Goal: Task Accomplishment & Management: Manage account settings

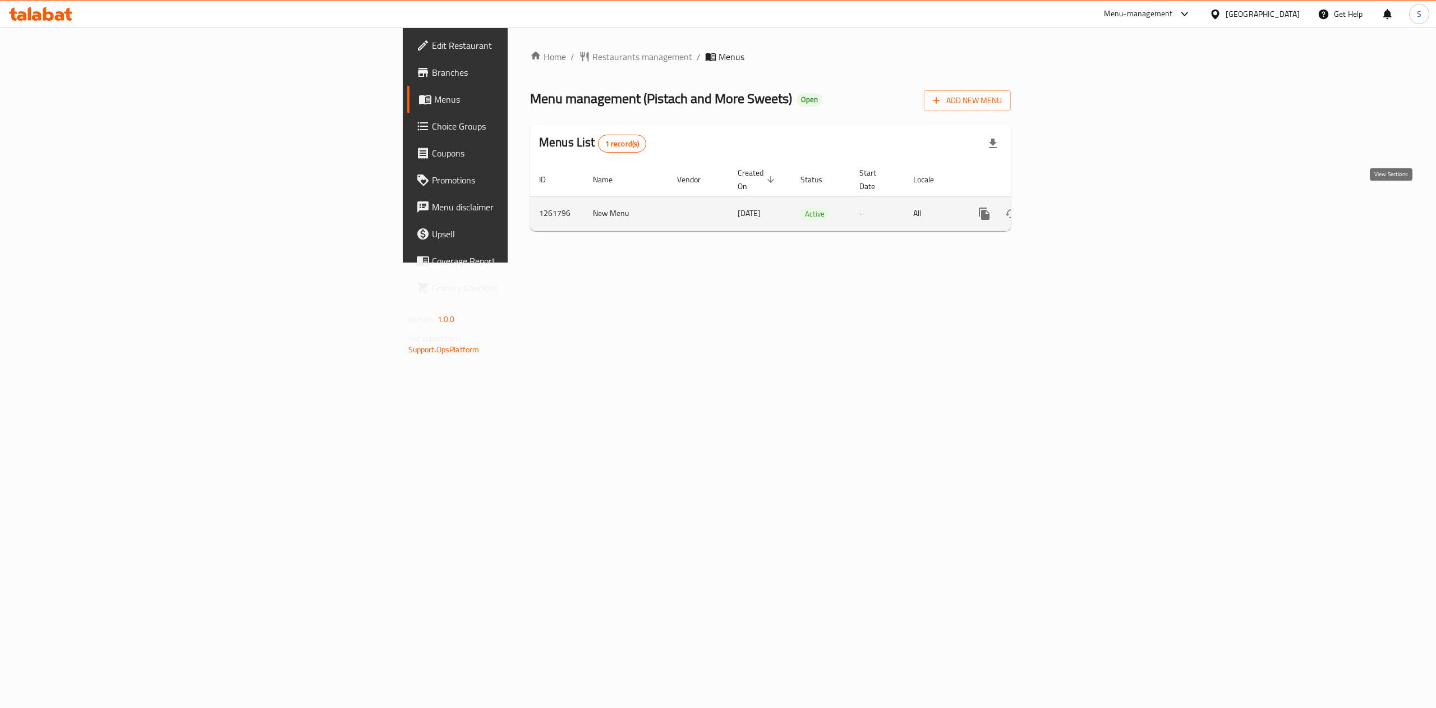
click at [1070, 209] on icon "enhanced table" at bounding box center [1065, 214] width 10 height 10
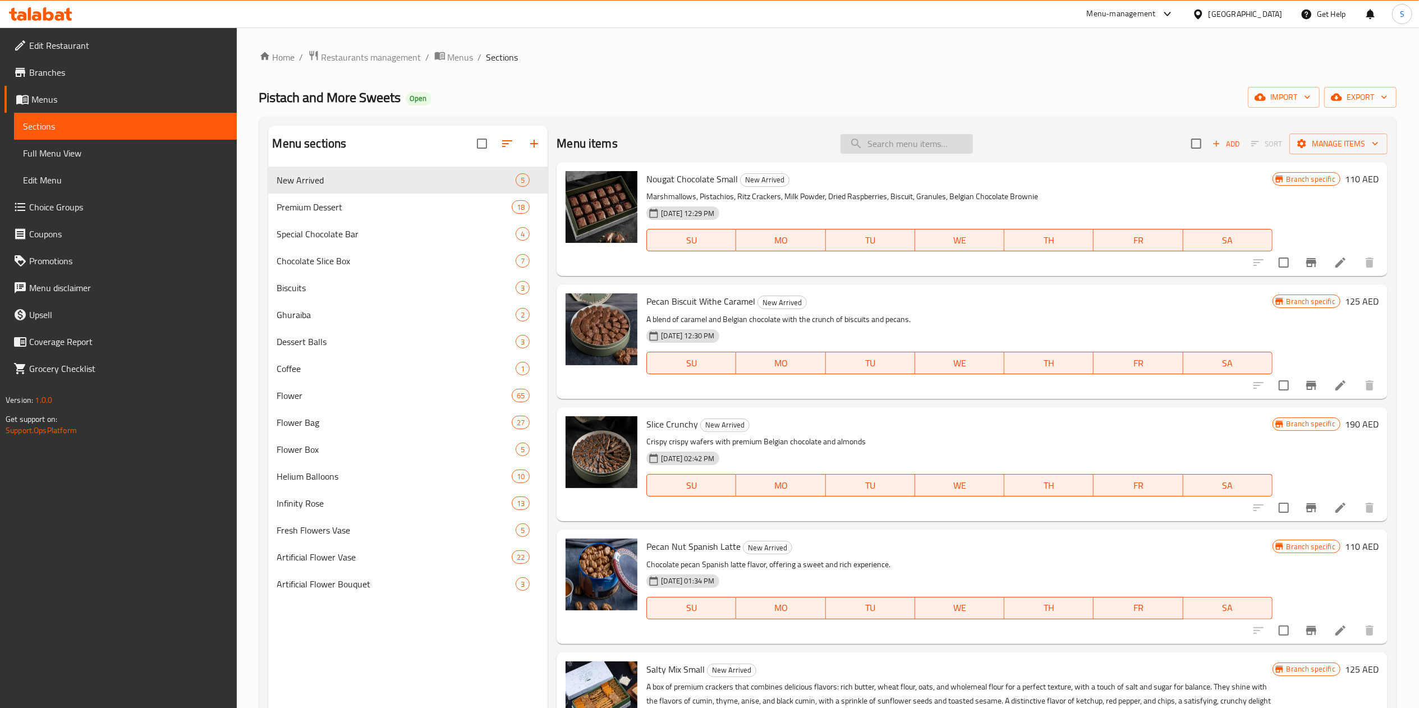
click at [900, 145] on input "search" at bounding box center [906, 144] width 132 height 20
type input "g"
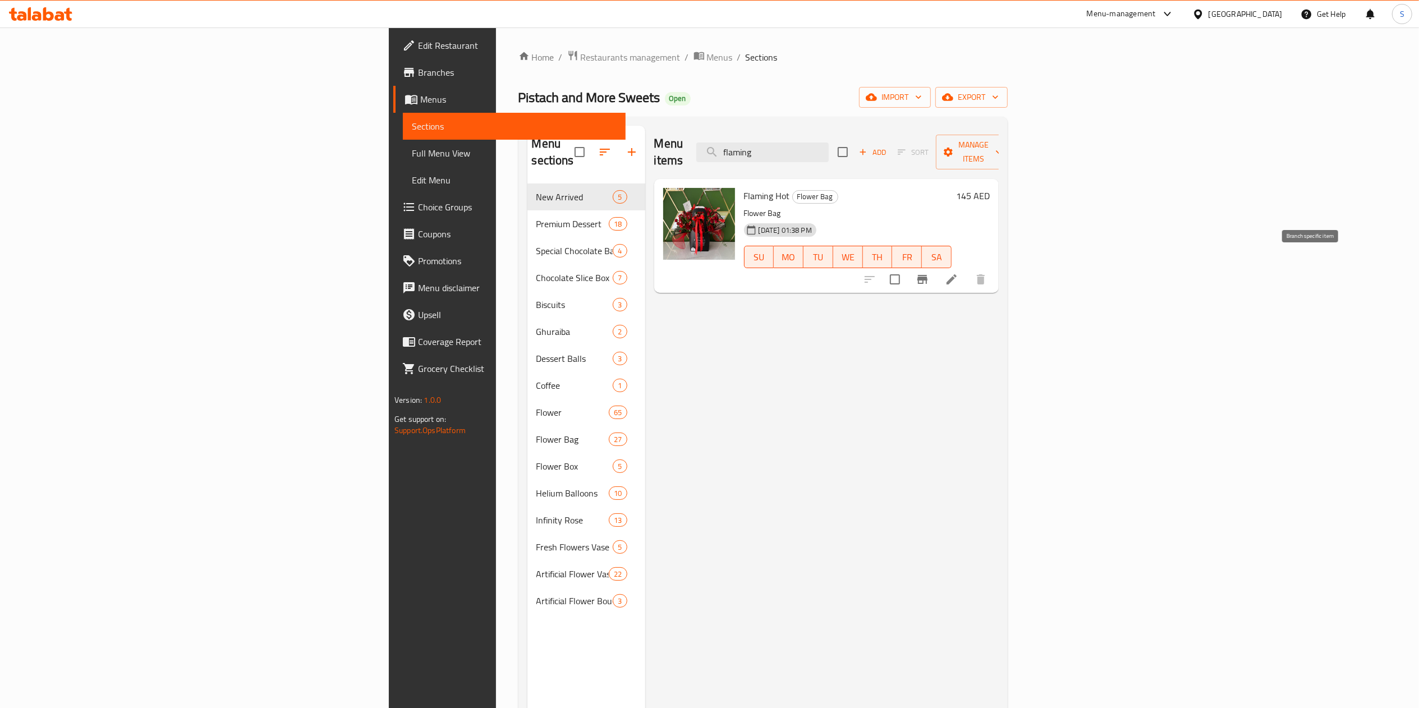
type input "flaming"
click at [927, 275] on icon "Branch-specific-item" at bounding box center [922, 279] width 10 height 9
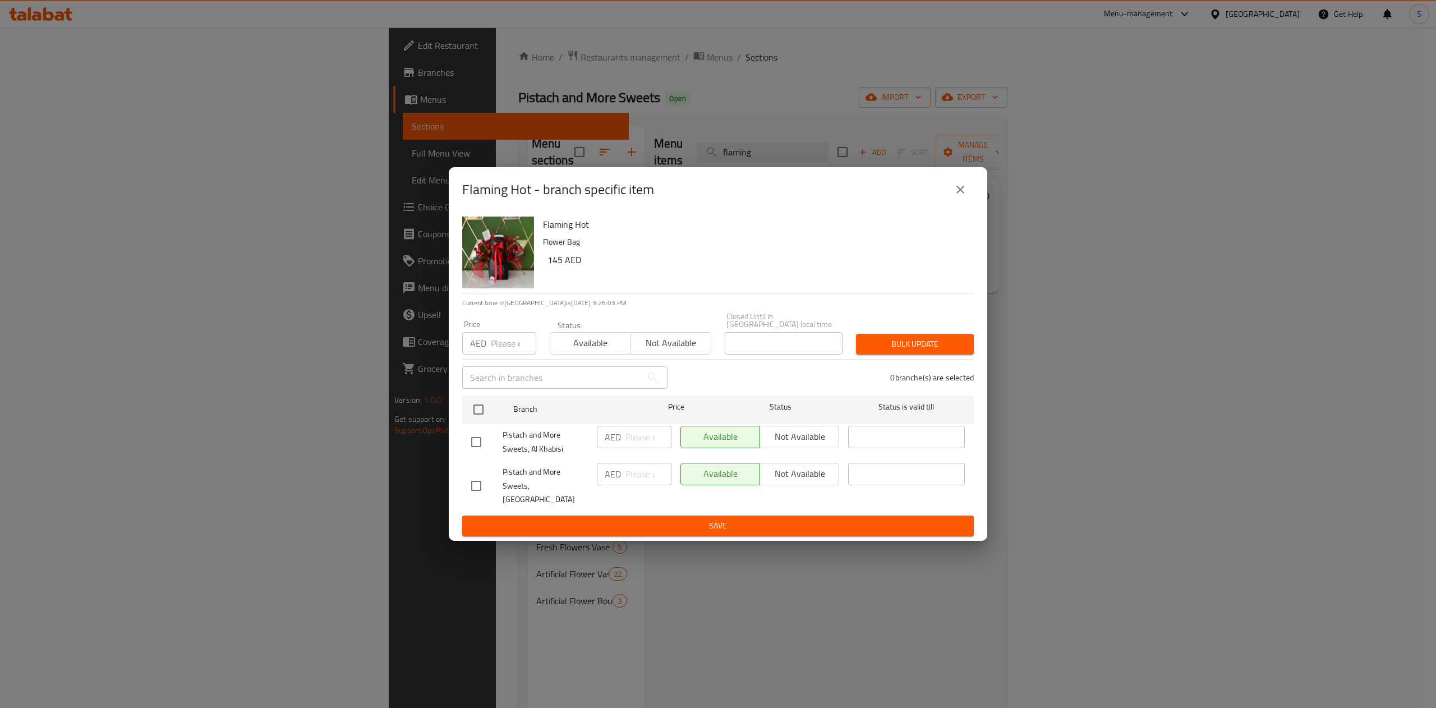
click at [784, 485] on div "Available Not available" at bounding box center [759, 474] width 159 height 22
click at [477, 489] on input "checkbox" at bounding box center [476, 486] width 24 height 24
checkbox input "true"
click at [789, 479] on span "Not available" at bounding box center [800, 474] width 70 height 16
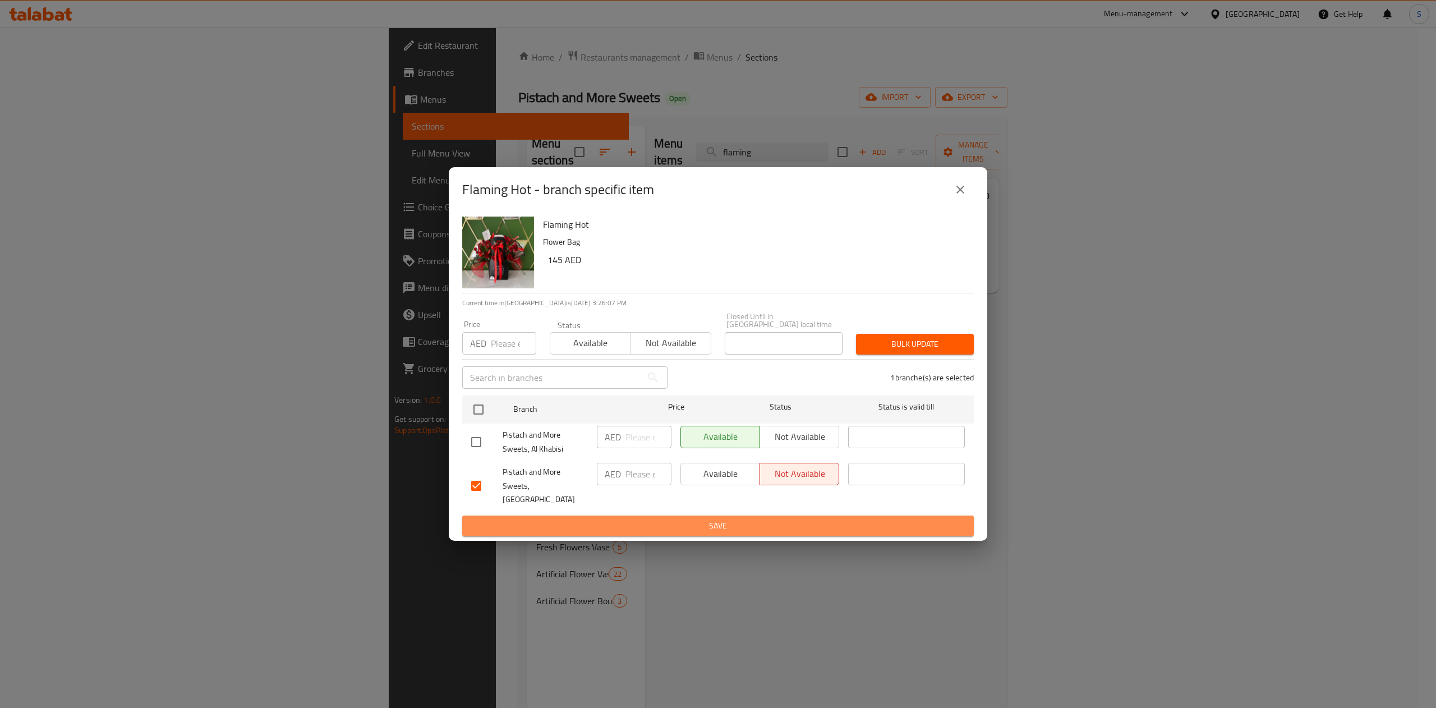
click at [763, 515] on button "Save" at bounding box center [718, 525] width 512 height 21
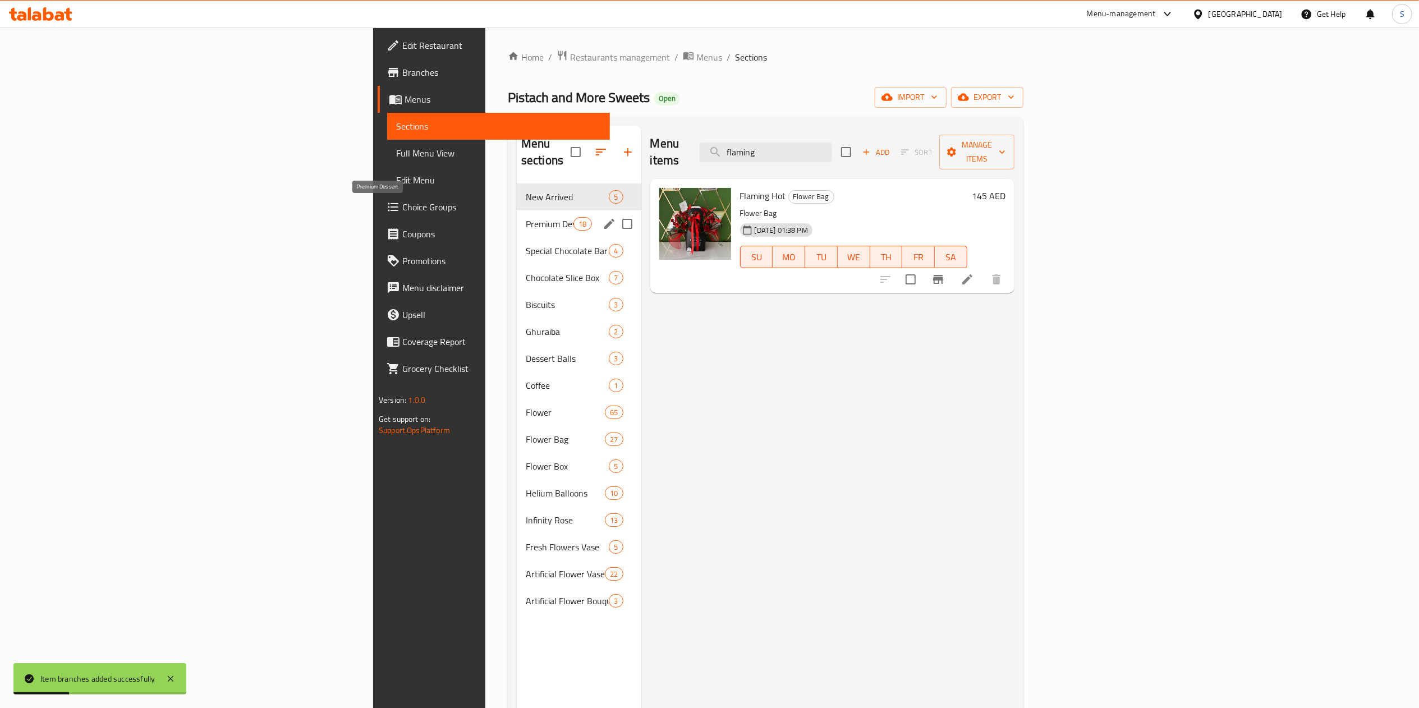
click at [526, 217] on span "Premium Dessert" at bounding box center [550, 223] width 48 height 13
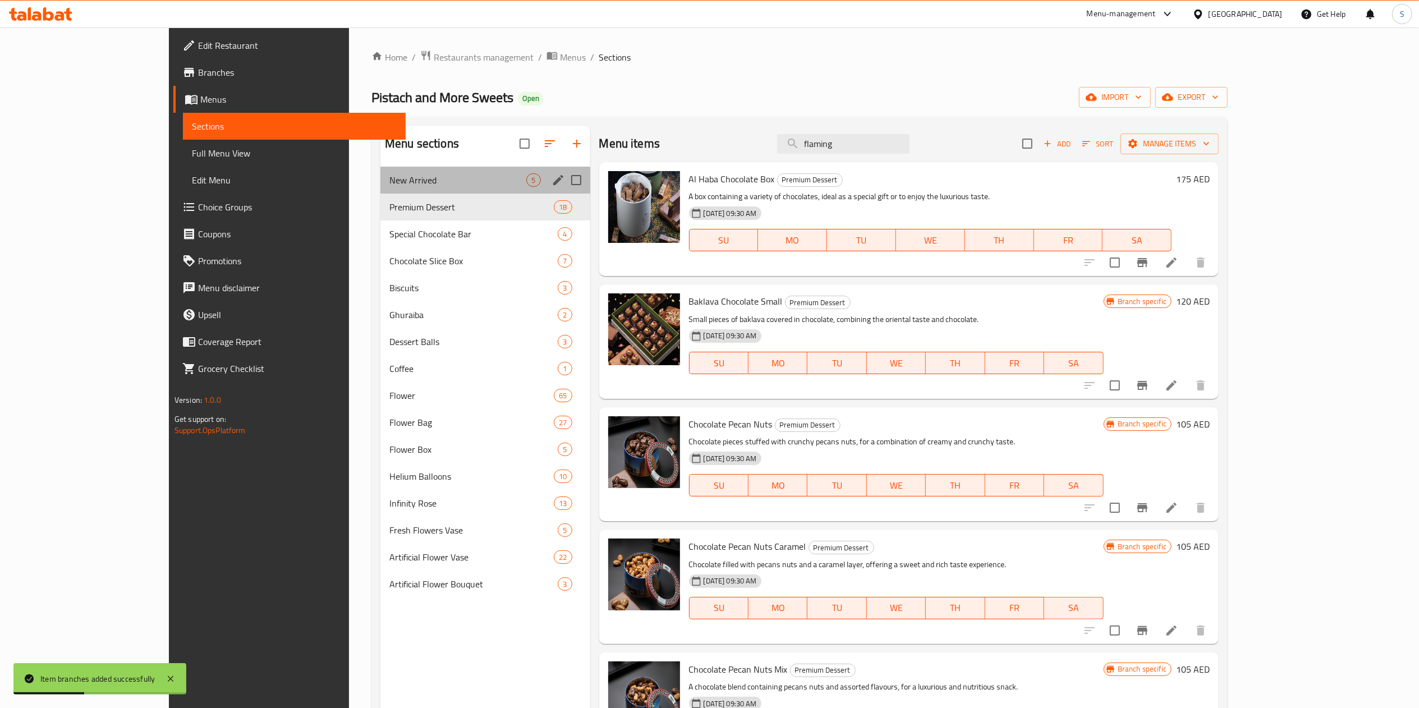
click at [380, 190] on div "New Arrived 5" at bounding box center [485, 180] width 210 height 27
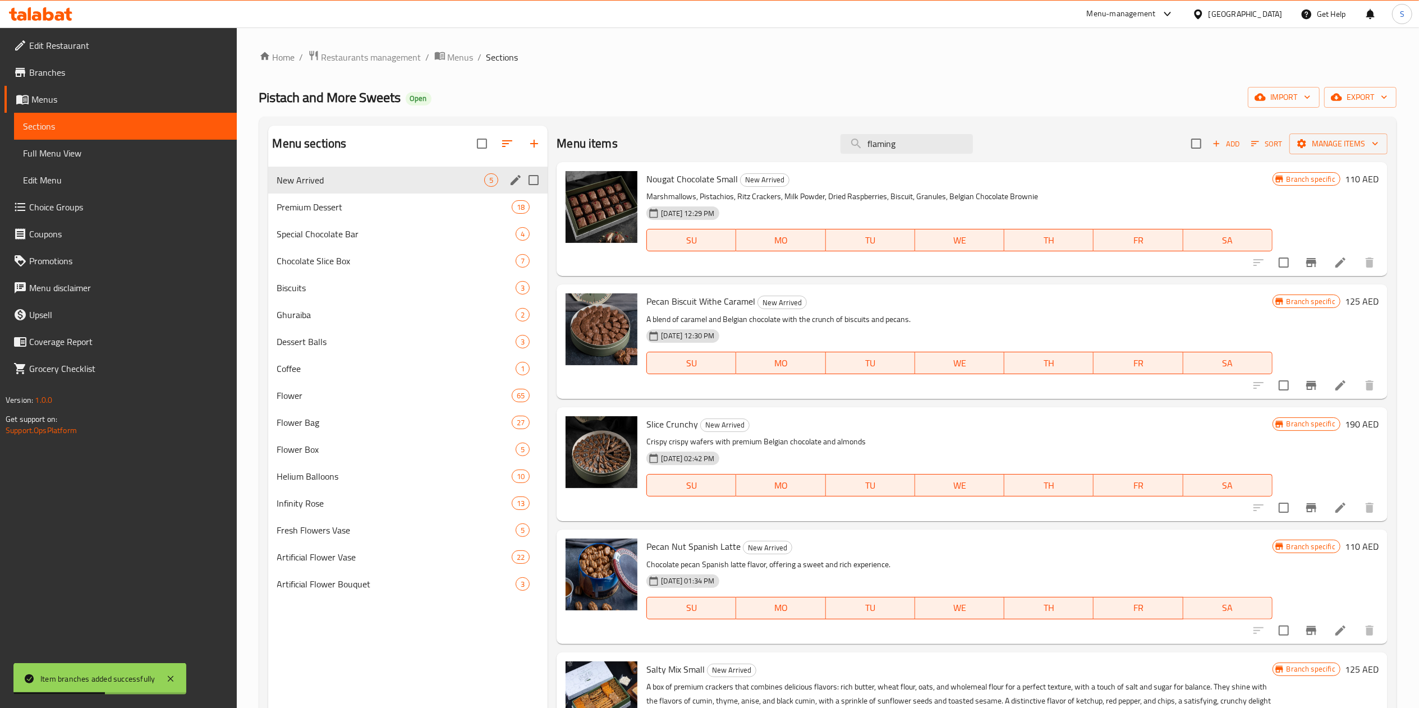
click at [368, 173] on div "New Arrived 5" at bounding box center [408, 180] width 280 height 27
click at [343, 204] on span "Premium Dessert" at bounding box center [379, 206] width 204 height 13
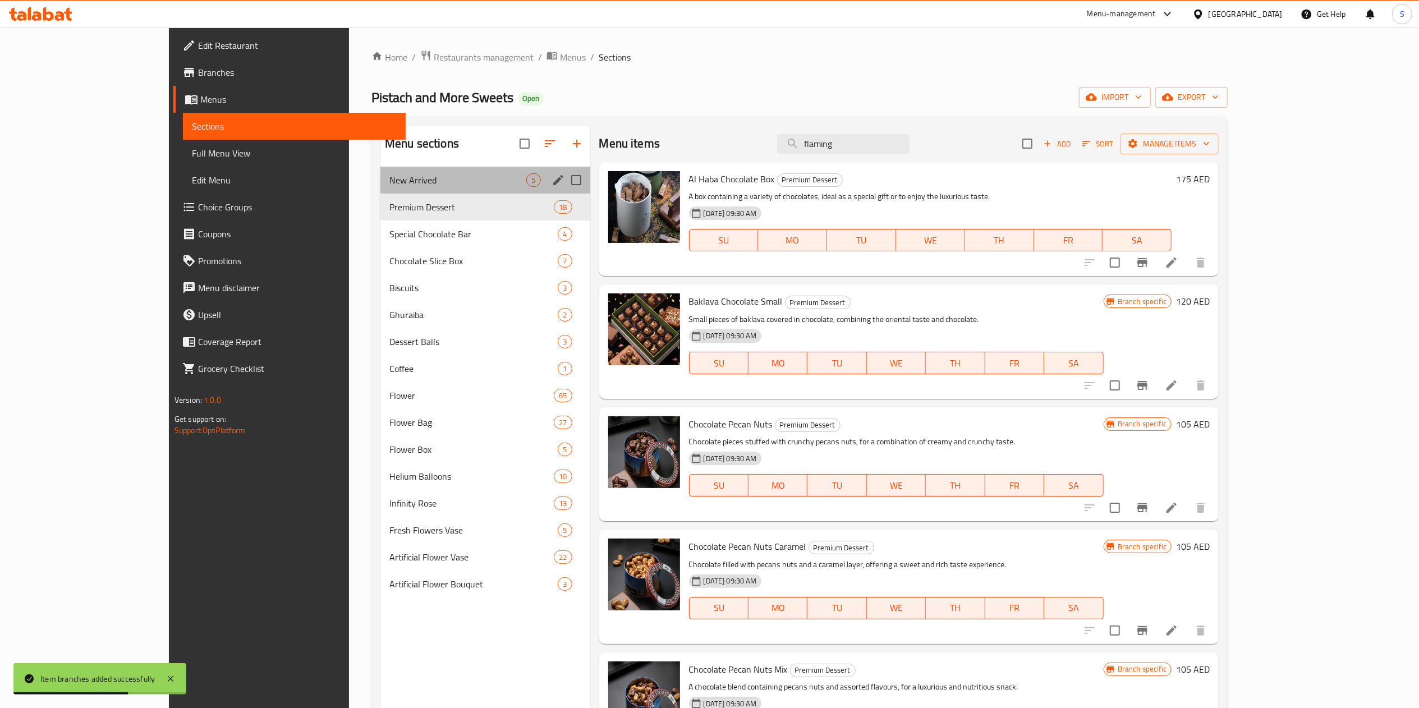
click at [380, 190] on div "New Arrived 5" at bounding box center [485, 180] width 210 height 27
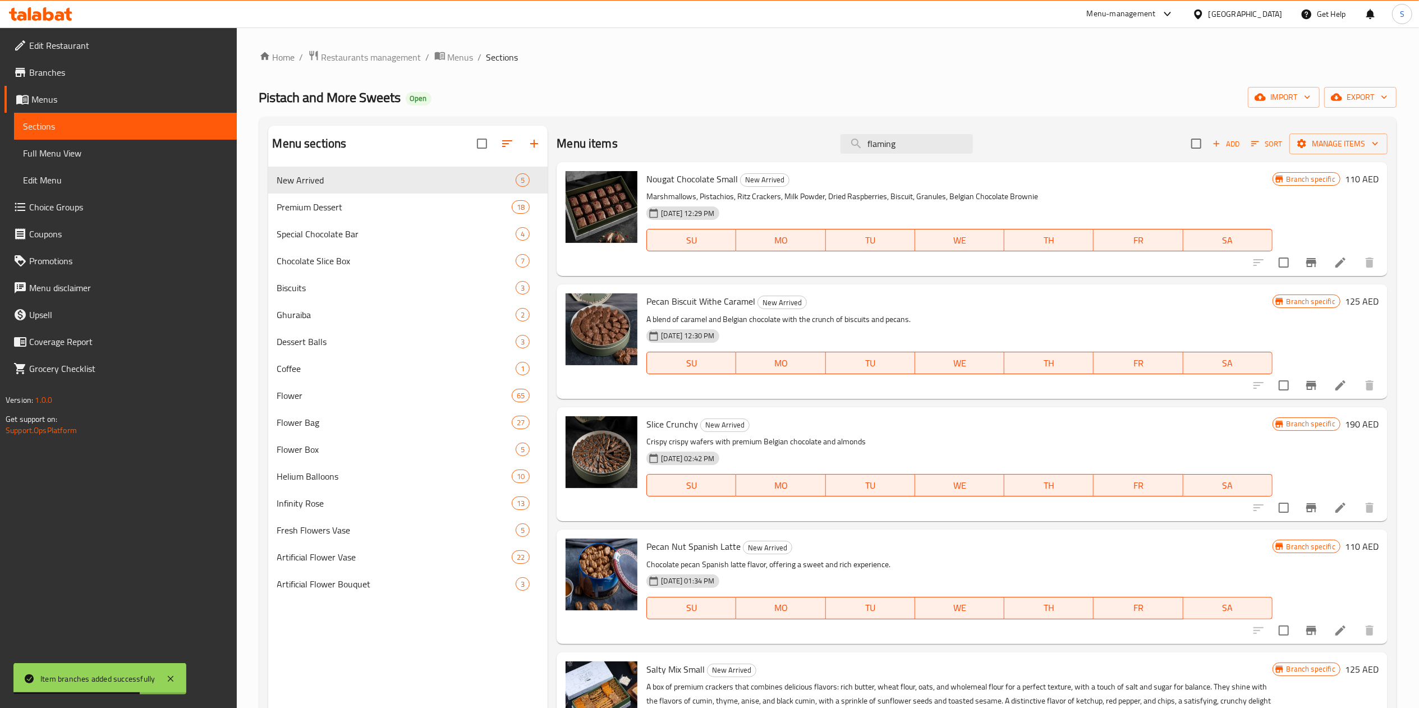
scroll to position [158, 0]
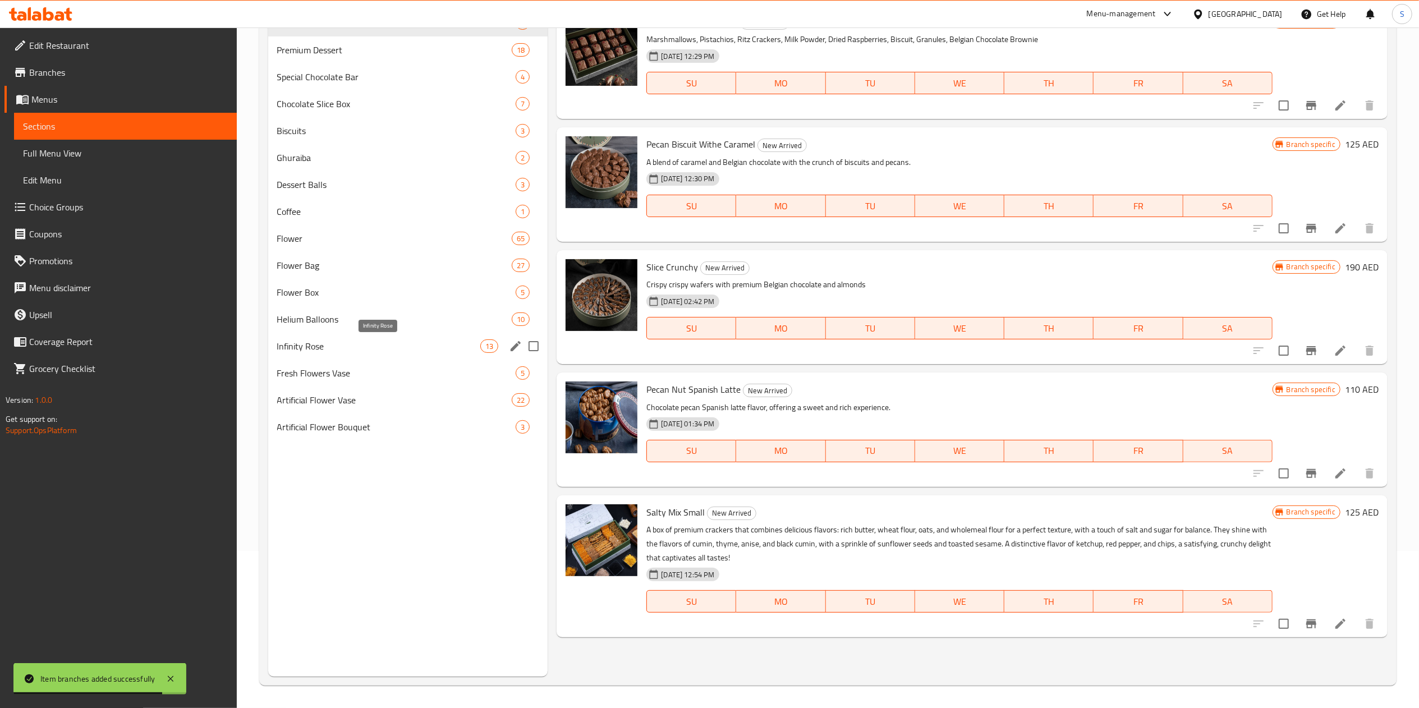
click at [371, 345] on span "Infinity Rose" at bounding box center [379, 345] width 204 height 13
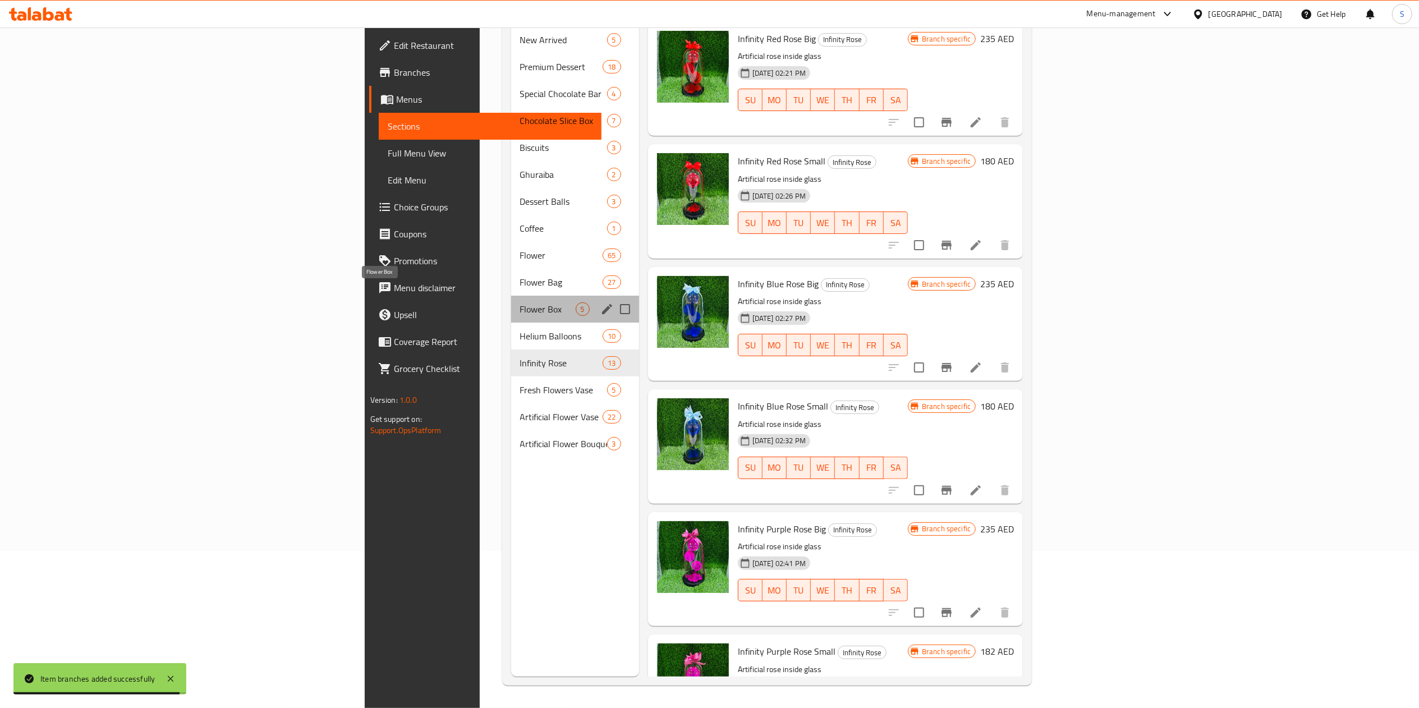
click at [520, 302] on span "Flower Box" at bounding box center [548, 308] width 56 height 13
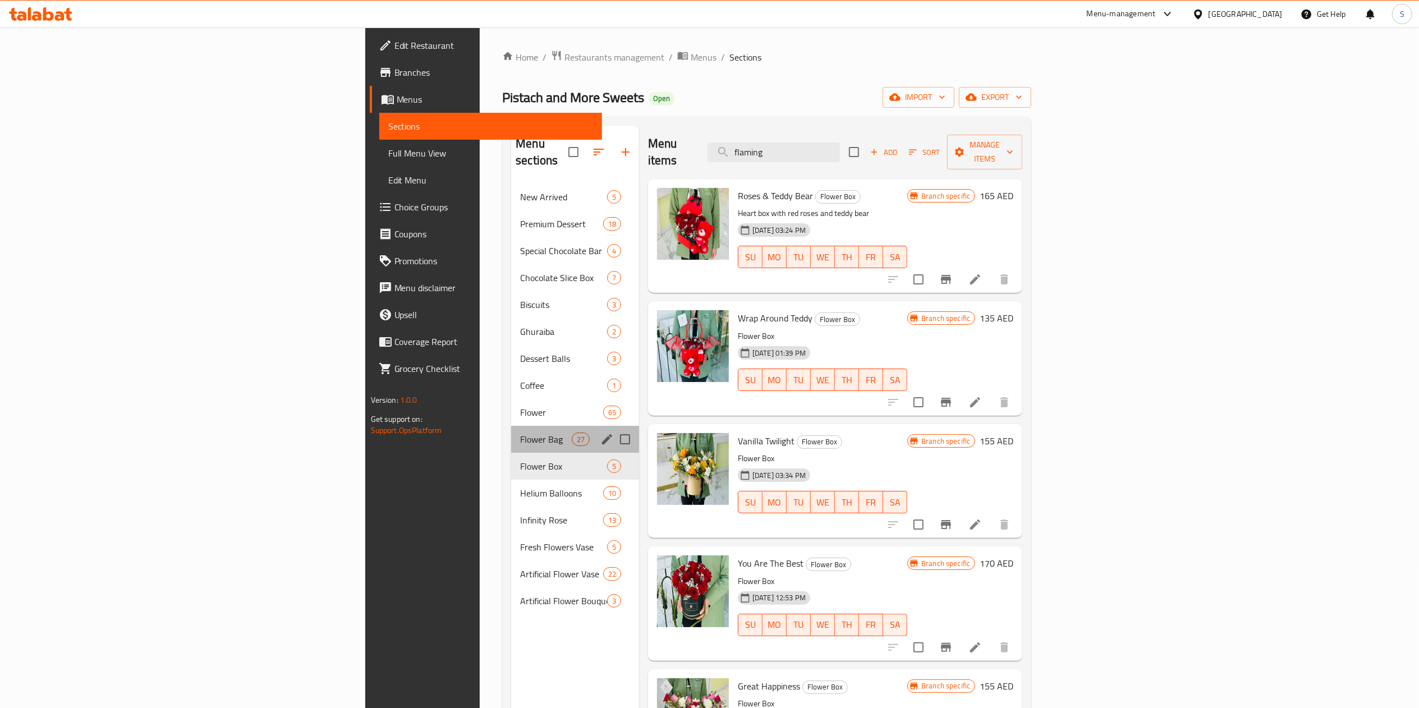
click at [511, 426] on div "Flower Bag 27" at bounding box center [575, 439] width 128 height 27
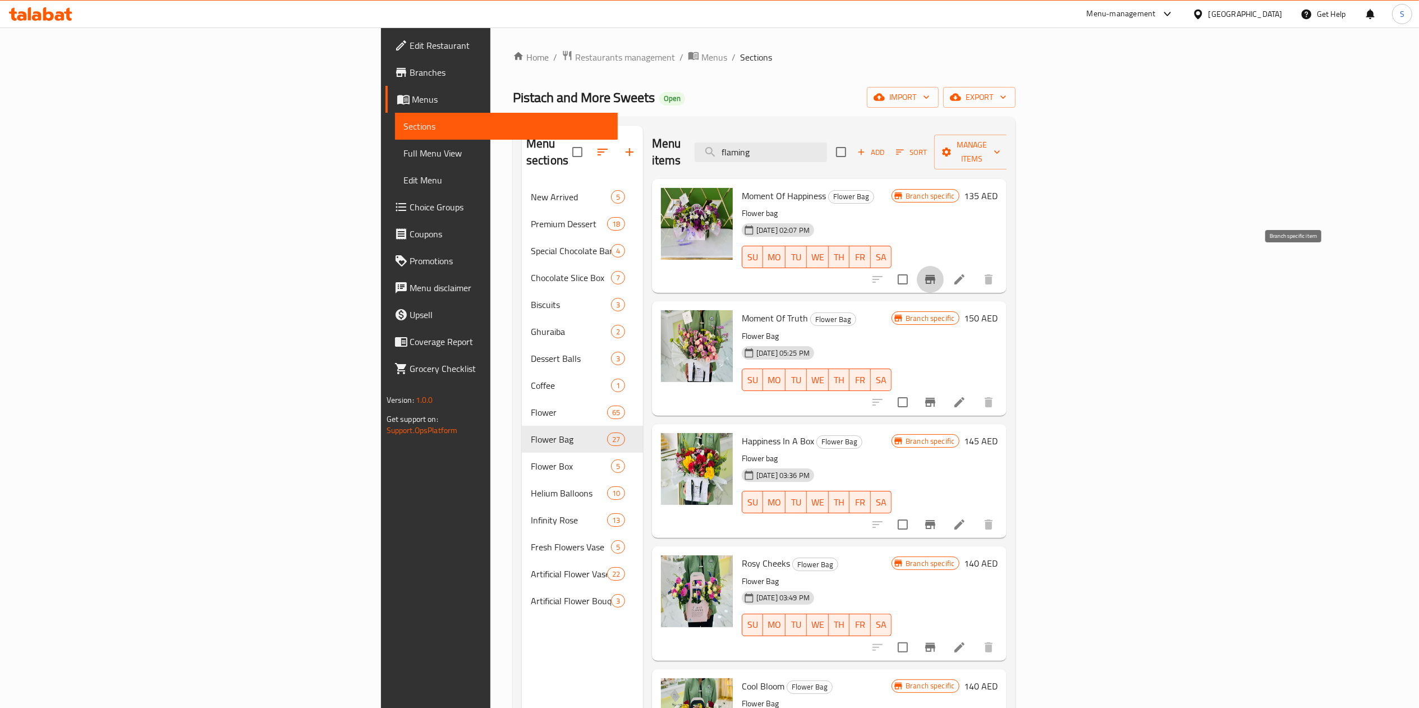
click at [937, 273] on icon "Branch-specific-item" at bounding box center [929, 279] width 13 height 13
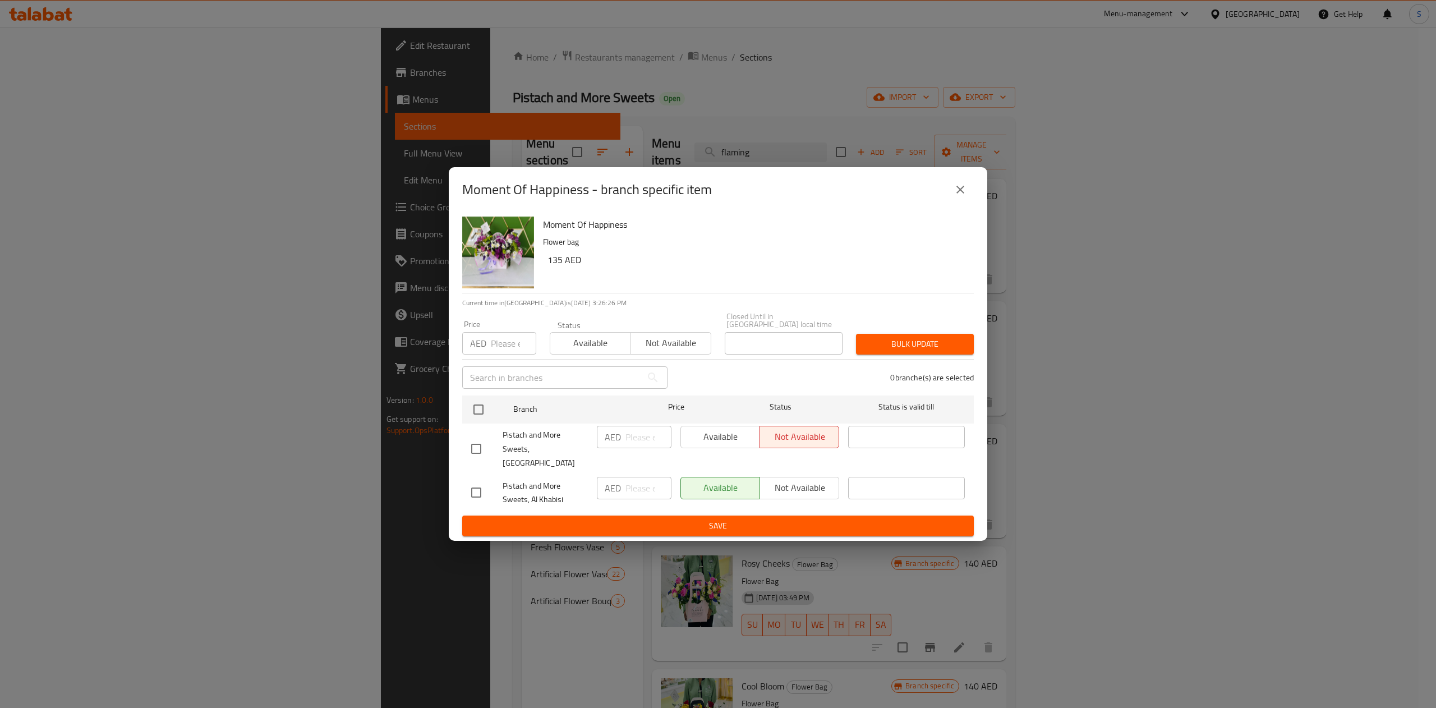
click at [1006, 116] on div "Moment Of Happiness - branch specific item Moment Of Happiness Flower bag 135 A…" at bounding box center [718, 354] width 1436 height 708
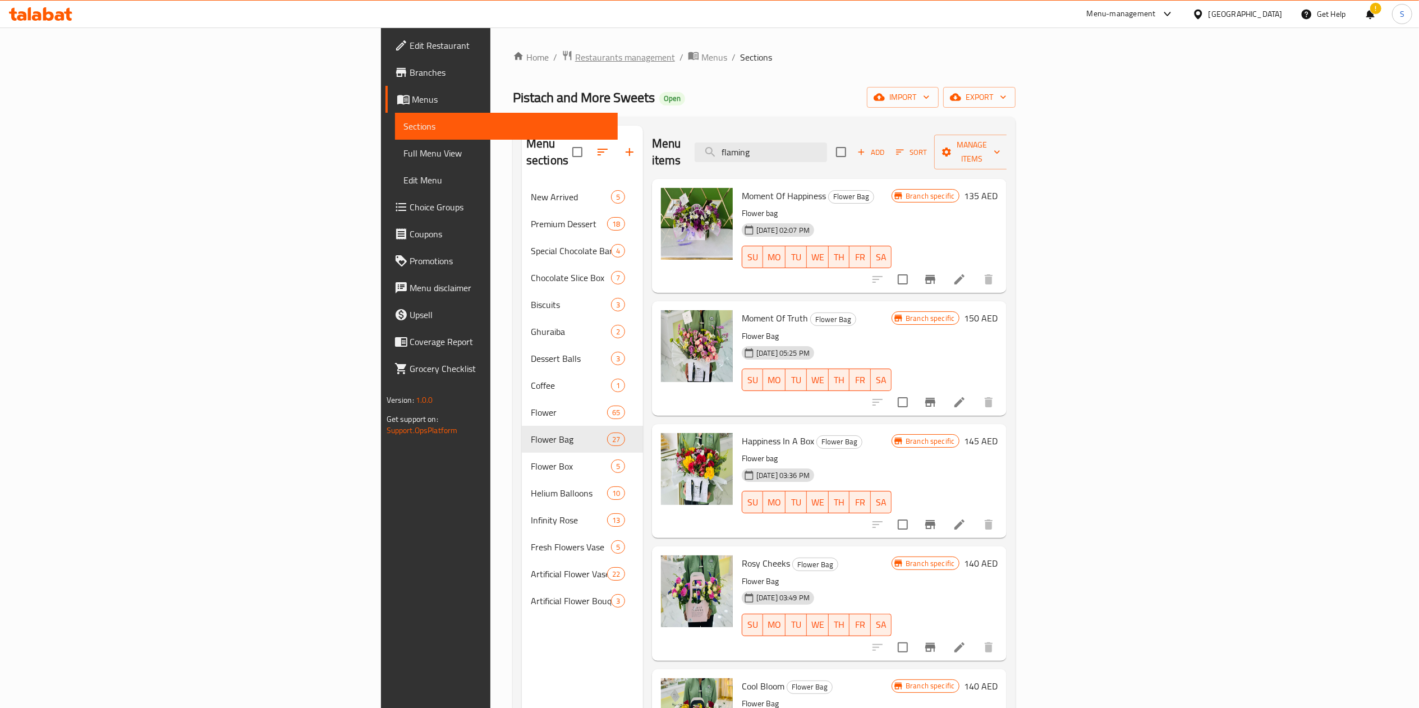
click at [575, 60] on span "Restaurants management" at bounding box center [625, 56] width 100 height 13
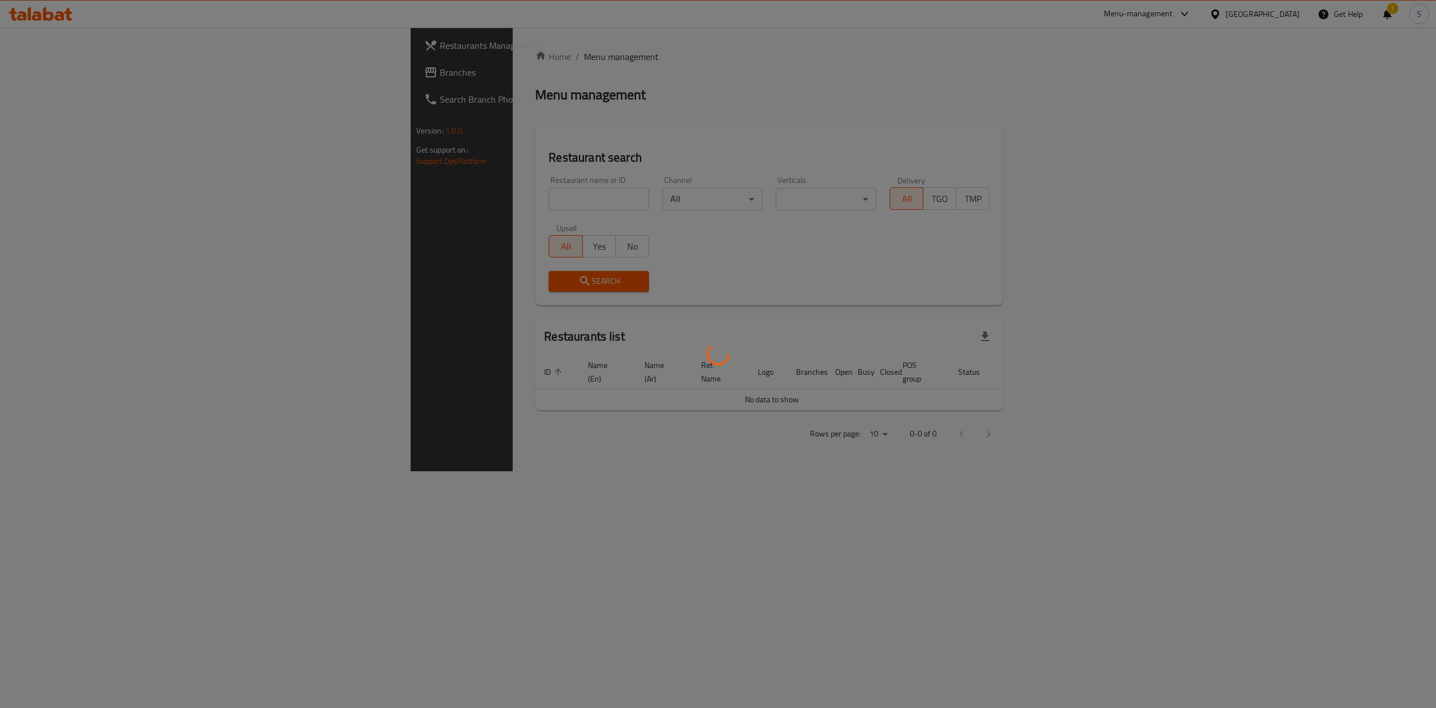
click at [381, 203] on div at bounding box center [718, 354] width 1436 height 708
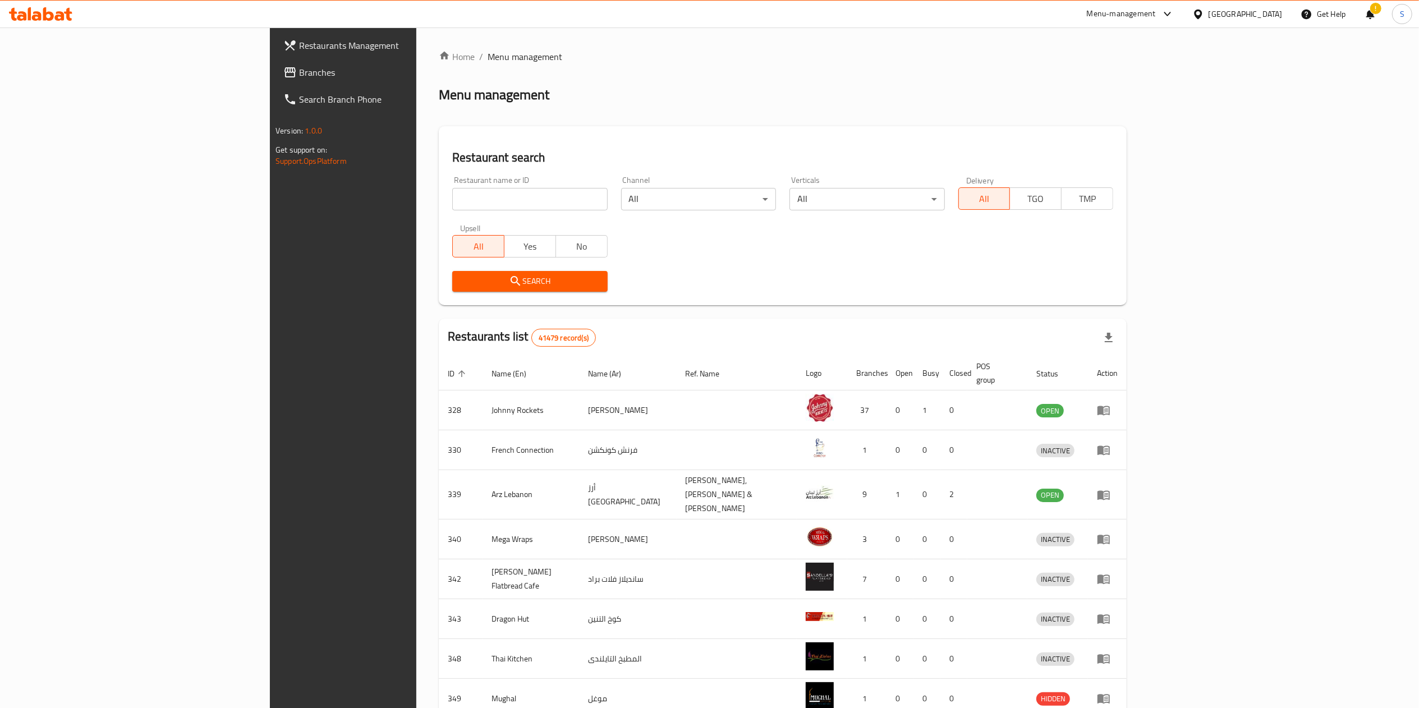
click at [439, 201] on div "Home / Menu management Menu management Restaurant search Restaurant name or ID …" at bounding box center [783, 443] width 688 height 786
click at [452, 201] on input "search" at bounding box center [529, 199] width 155 height 22
type input "coffee at yours"
click button "Search" at bounding box center [529, 281] width 155 height 21
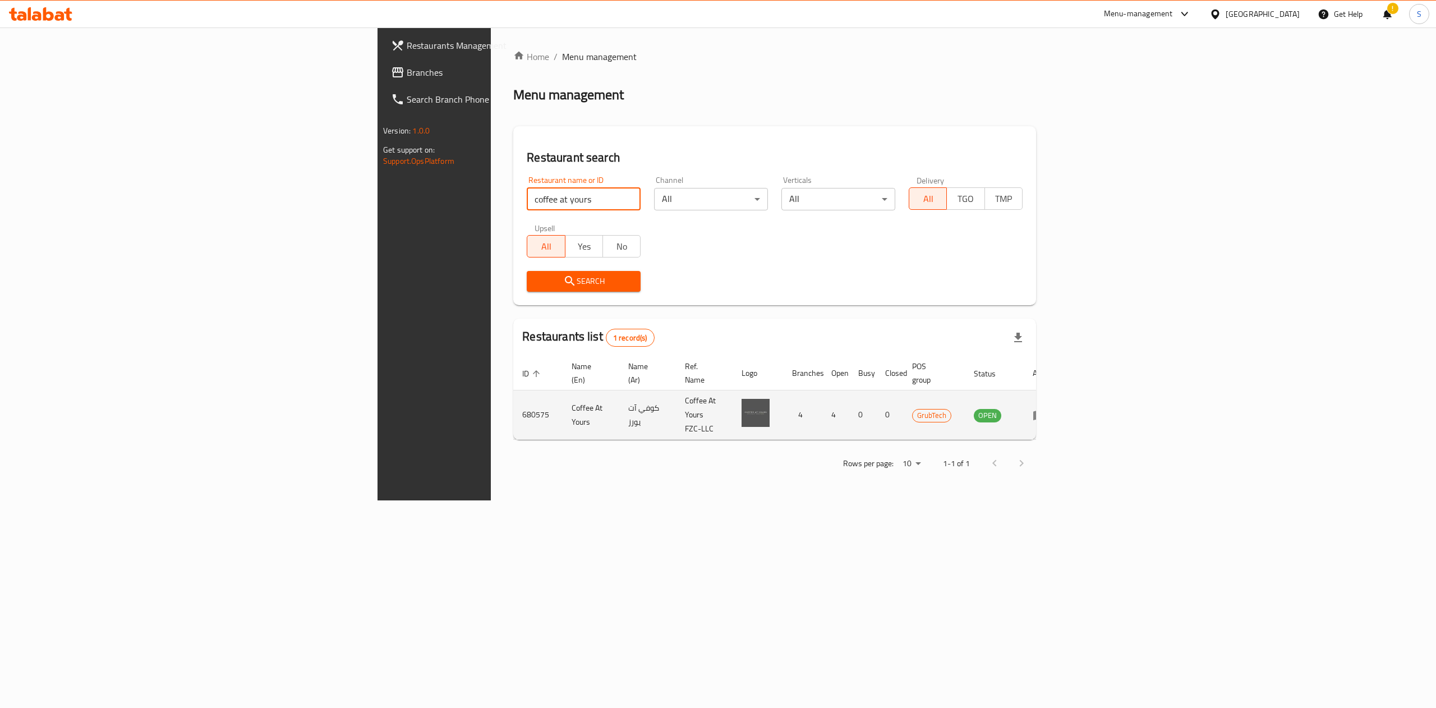
click at [513, 397] on td "680575" at bounding box center [537, 414] width 49 height 49
copy td "680575"
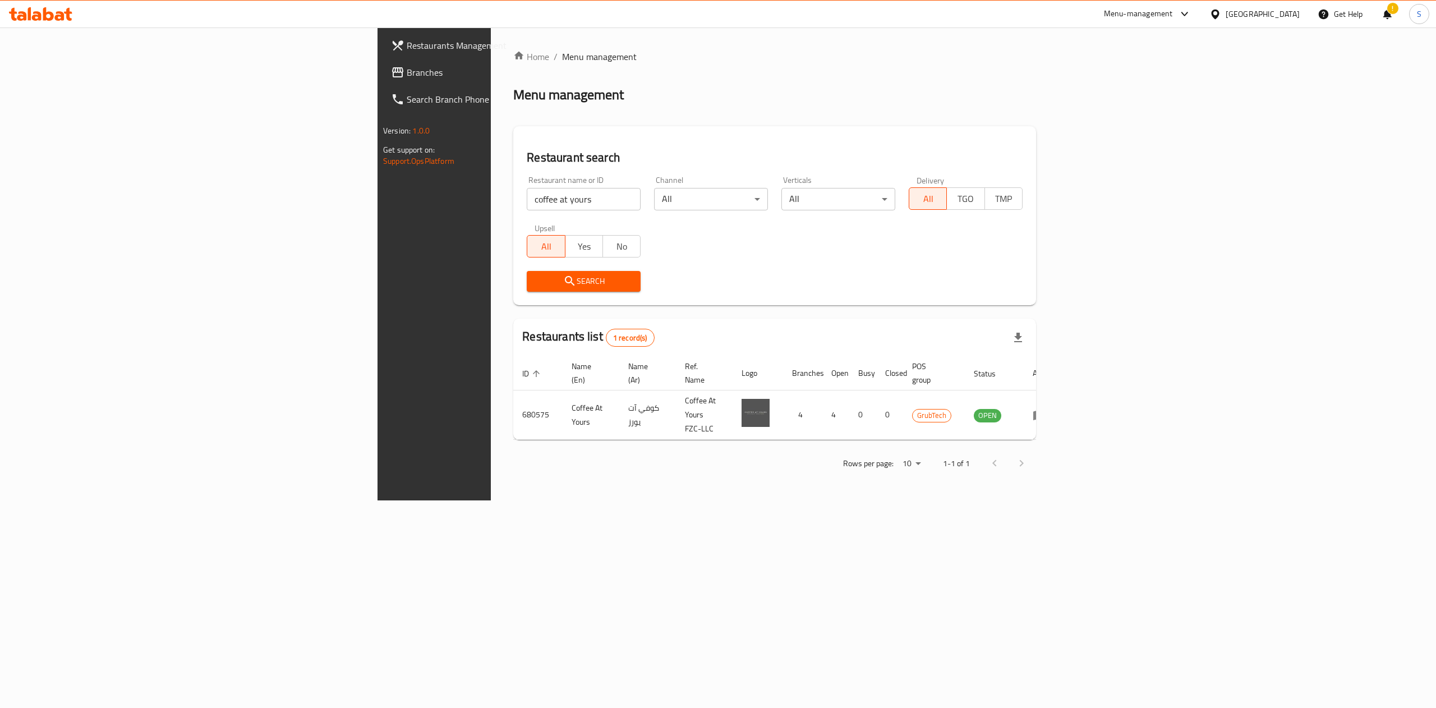
click at [1152, 7] on div "Menu-management" at bounding box center [1138, 13] width 69 height 13
click at [1064, 164] on div "Restaurant-Management" at bounding box center [1078, 170] width 88 height 12
